Goal: Navigation & Orientation: Find specific page/section

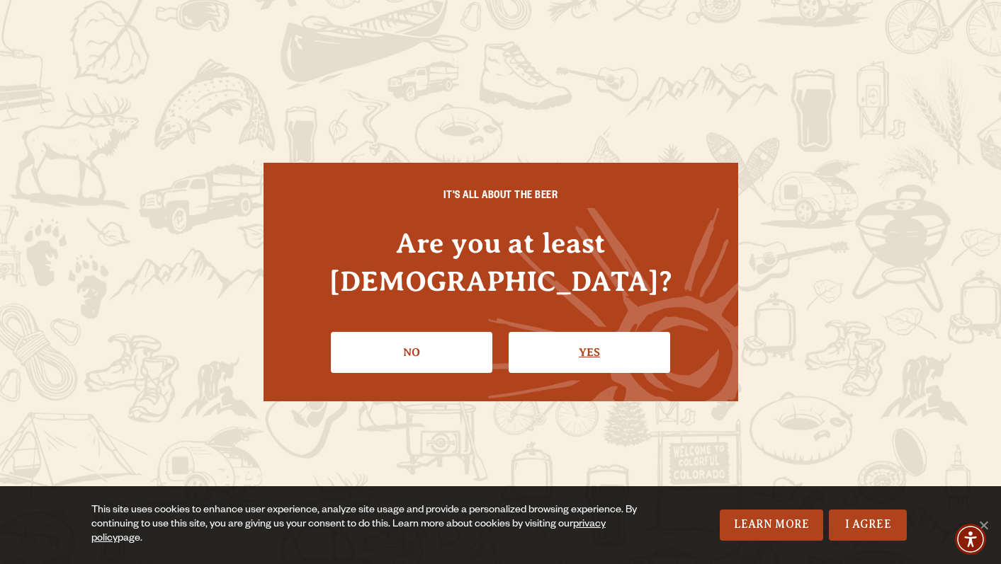
click at [537, 332] on link "Yes" at bounding box center [588, 352] width 161 height 41
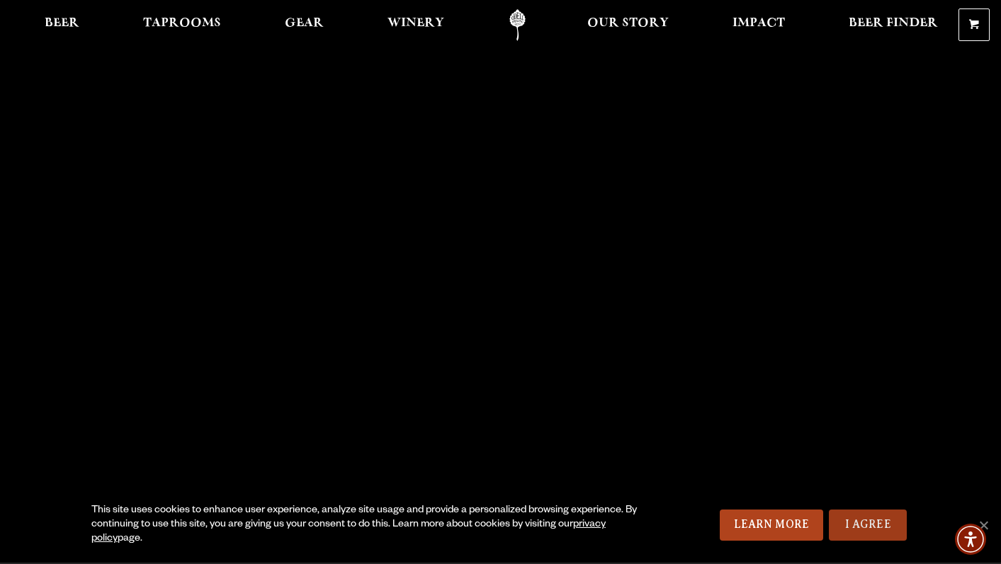
click at [863, 532] on link "I Agree" at bounding box center [868, 525] width 78 height 31
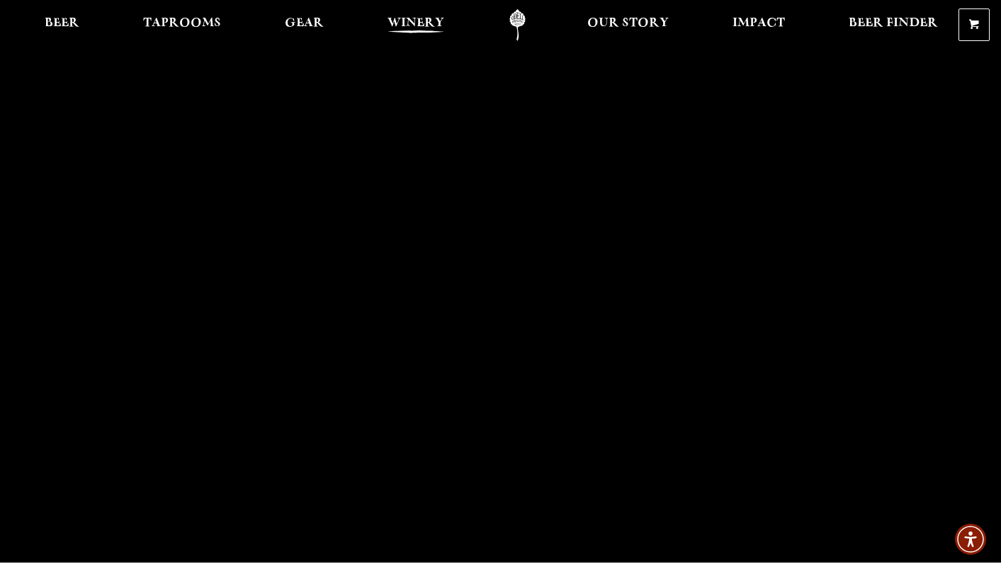
click at [425, 25] on span "Winery" at bounding box center [415, 23] width 57 height 11
click at [166, 29] on span "Taprooms" at bounding box center [182, 23] width 78 height 11
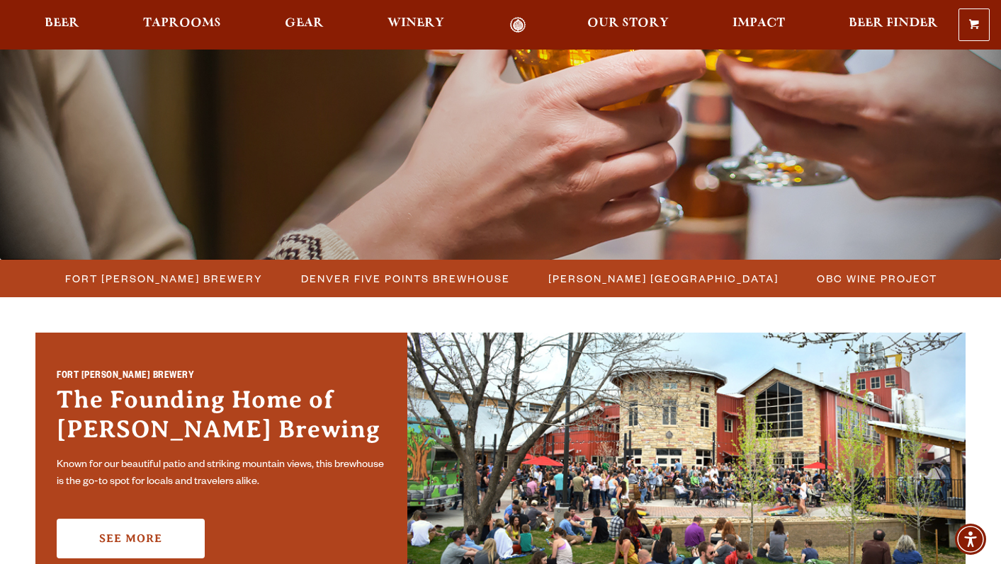
scroll to position [229, 0]
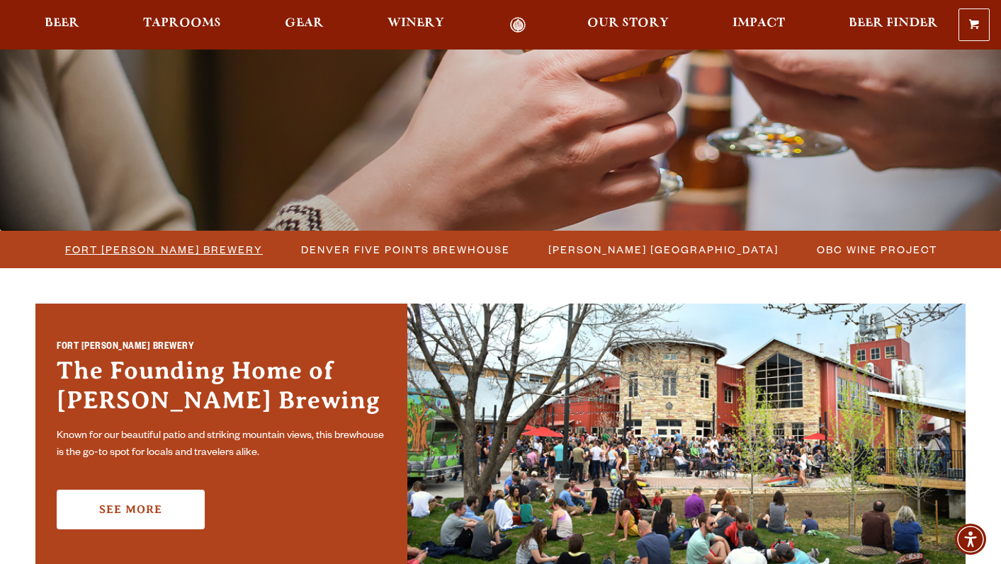
click at [193, 250] on span "Fort [PERSON_NAME] Brewery" at bounding box center [164, 249] width 198 height 21
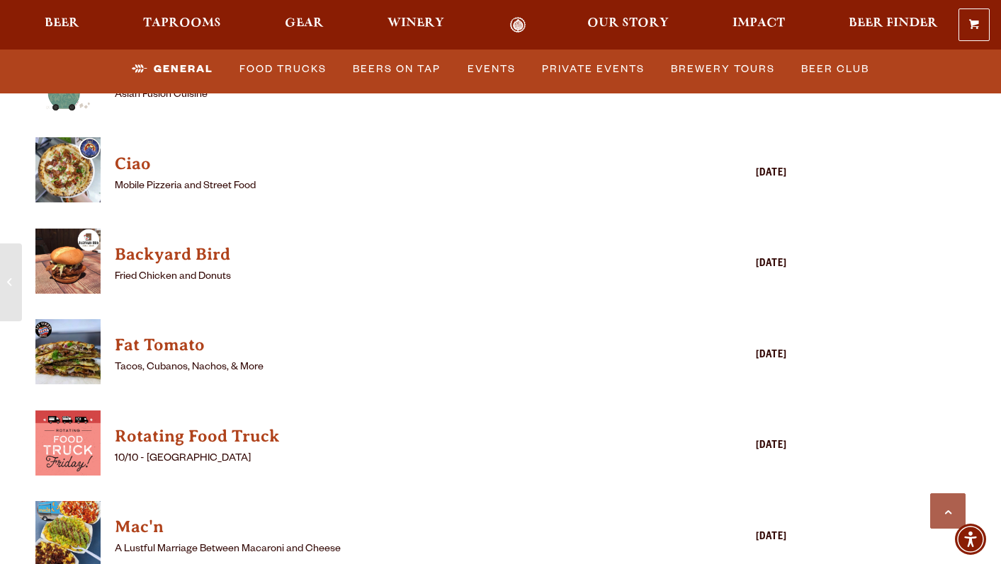
scroll to position [3579, 0]
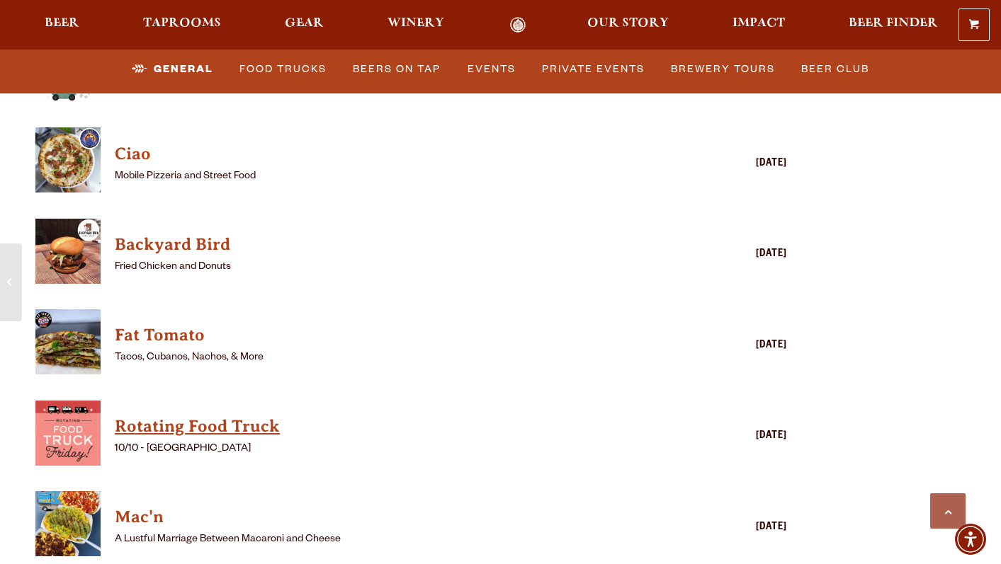
click at [267, 416] on h4 "Rotating Food Truck" at bounding box center [391, 427] width 552 height 23
